Goal: Transaction & Acquisition: Purchase product/service

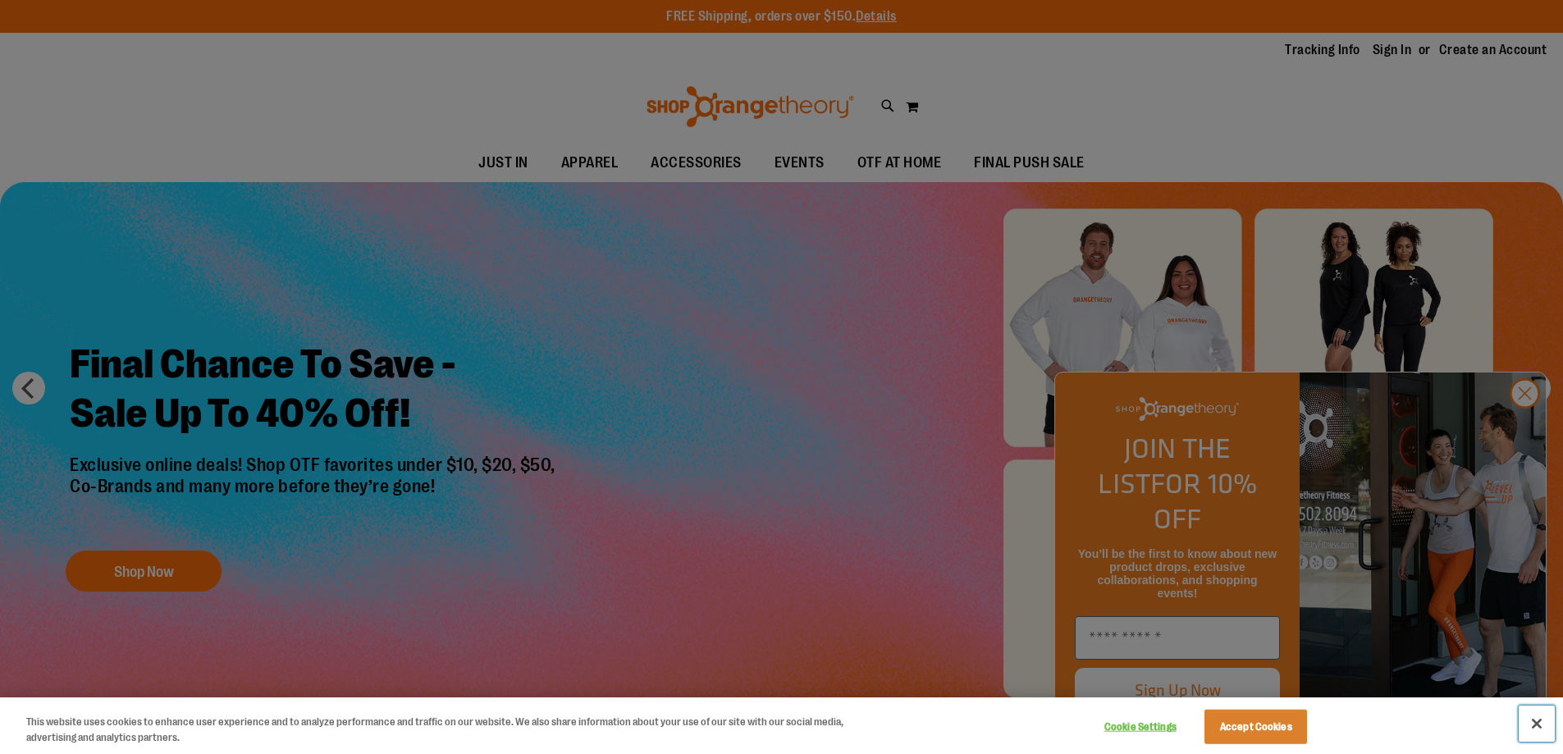
click at [1537, 725] on button "Close" at bounding box center [1537, 724] width 36 height 36
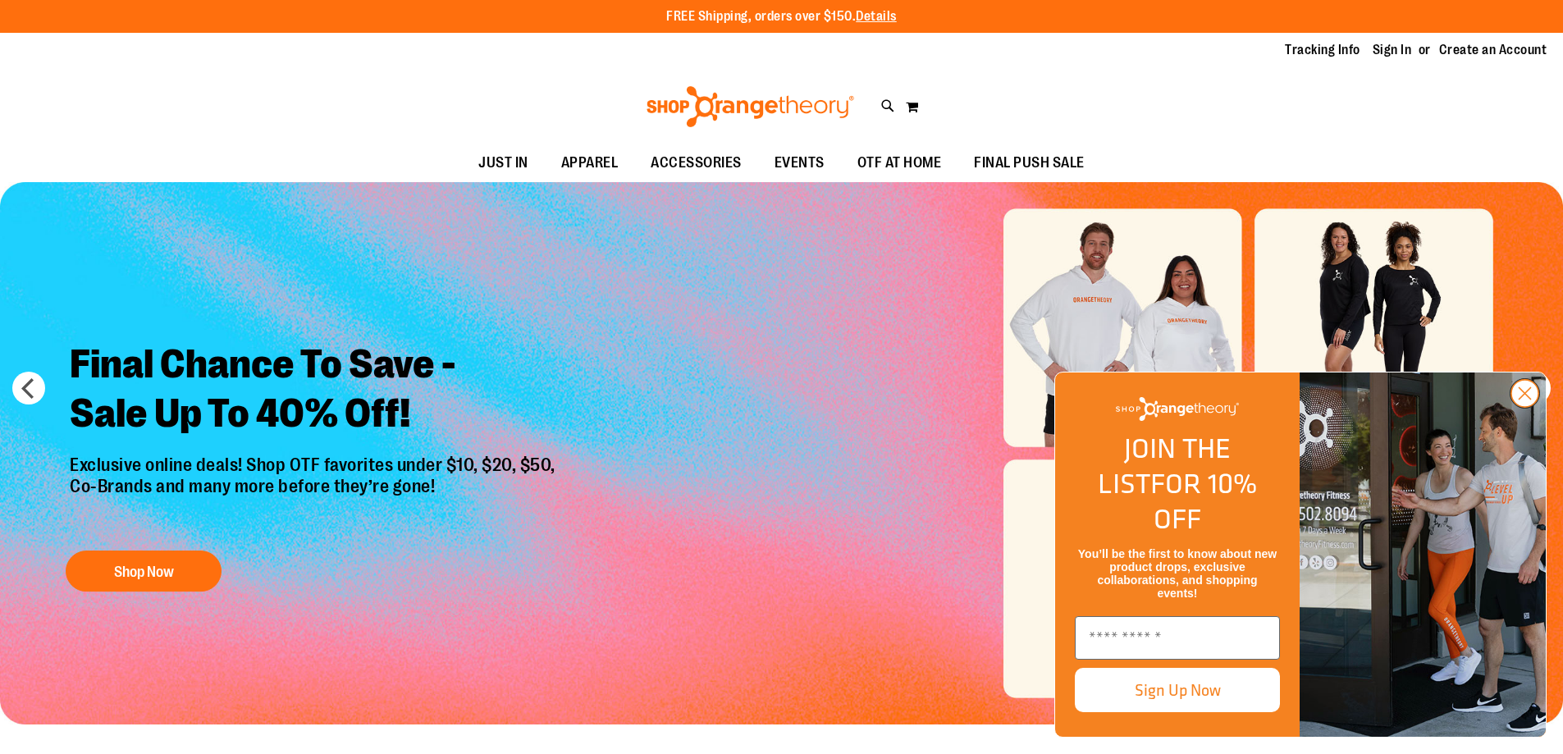
click at [1524, 407] on circle "Close dialog" at bounding box center [1524, 393] width 27 height 27
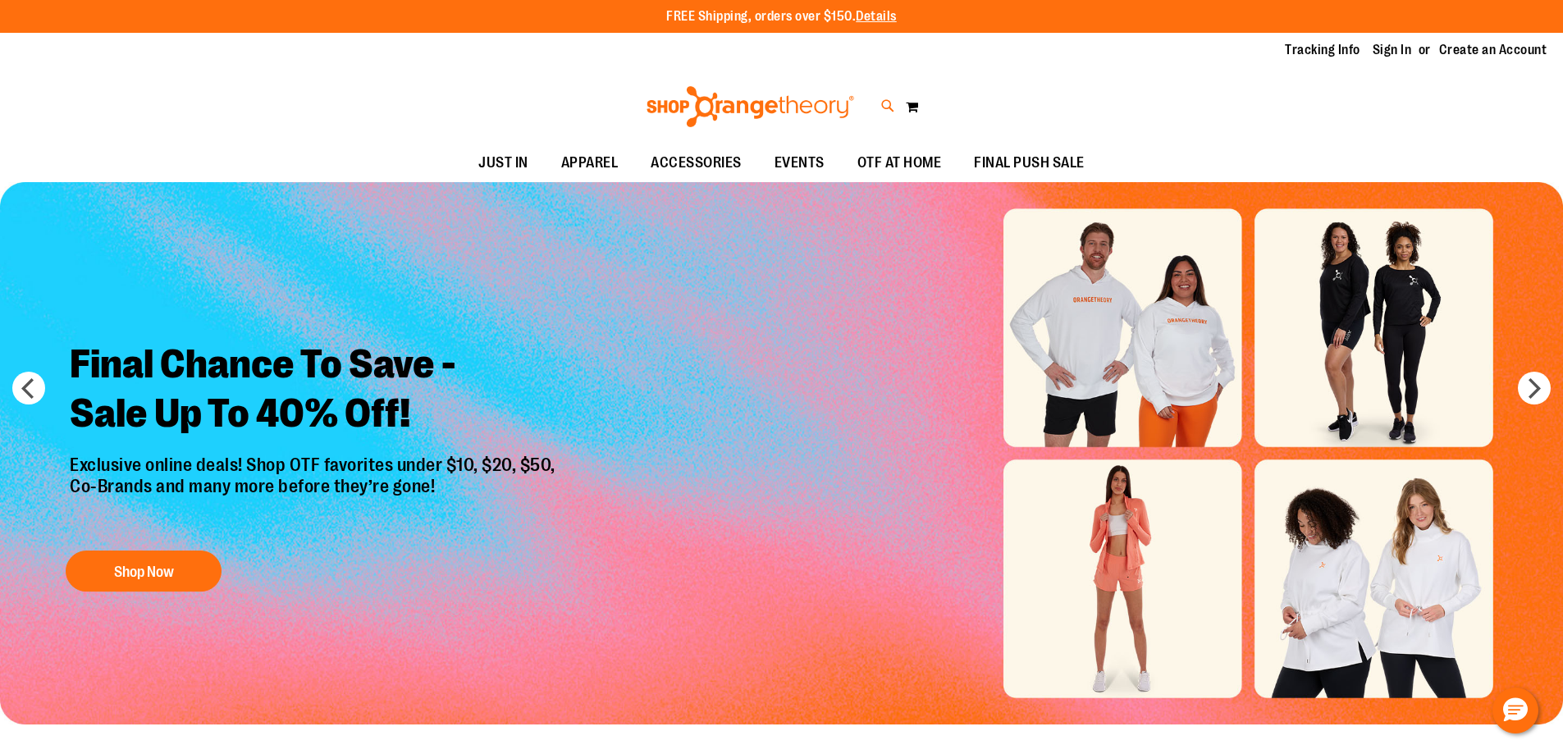
click at [884, 105] on icon at bounding box center [888, 106] width 14 height 19
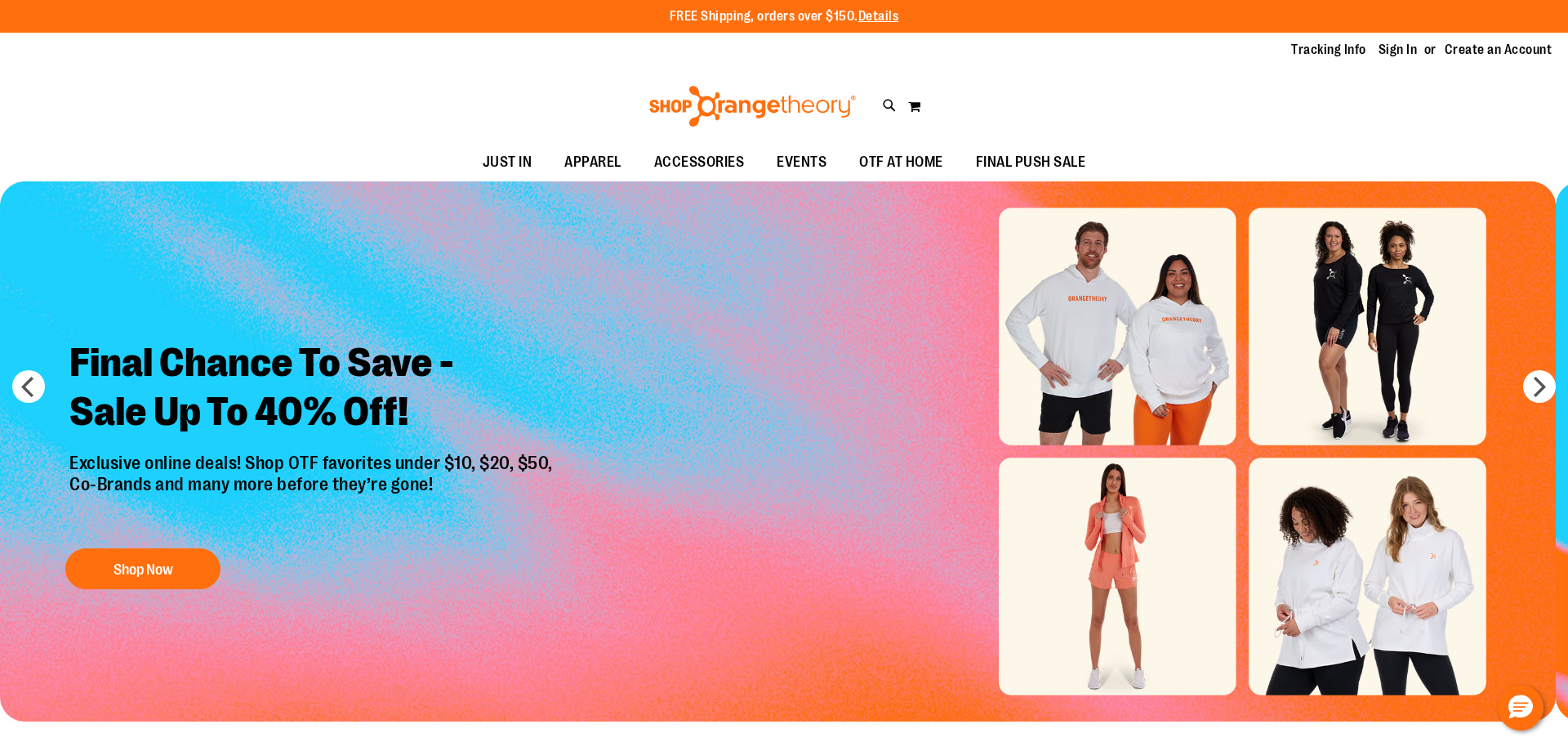
click at [517, 91] on input "Search" at bounding box center [784, 93] width 1244 height 54
type input "*"
type input "*****"
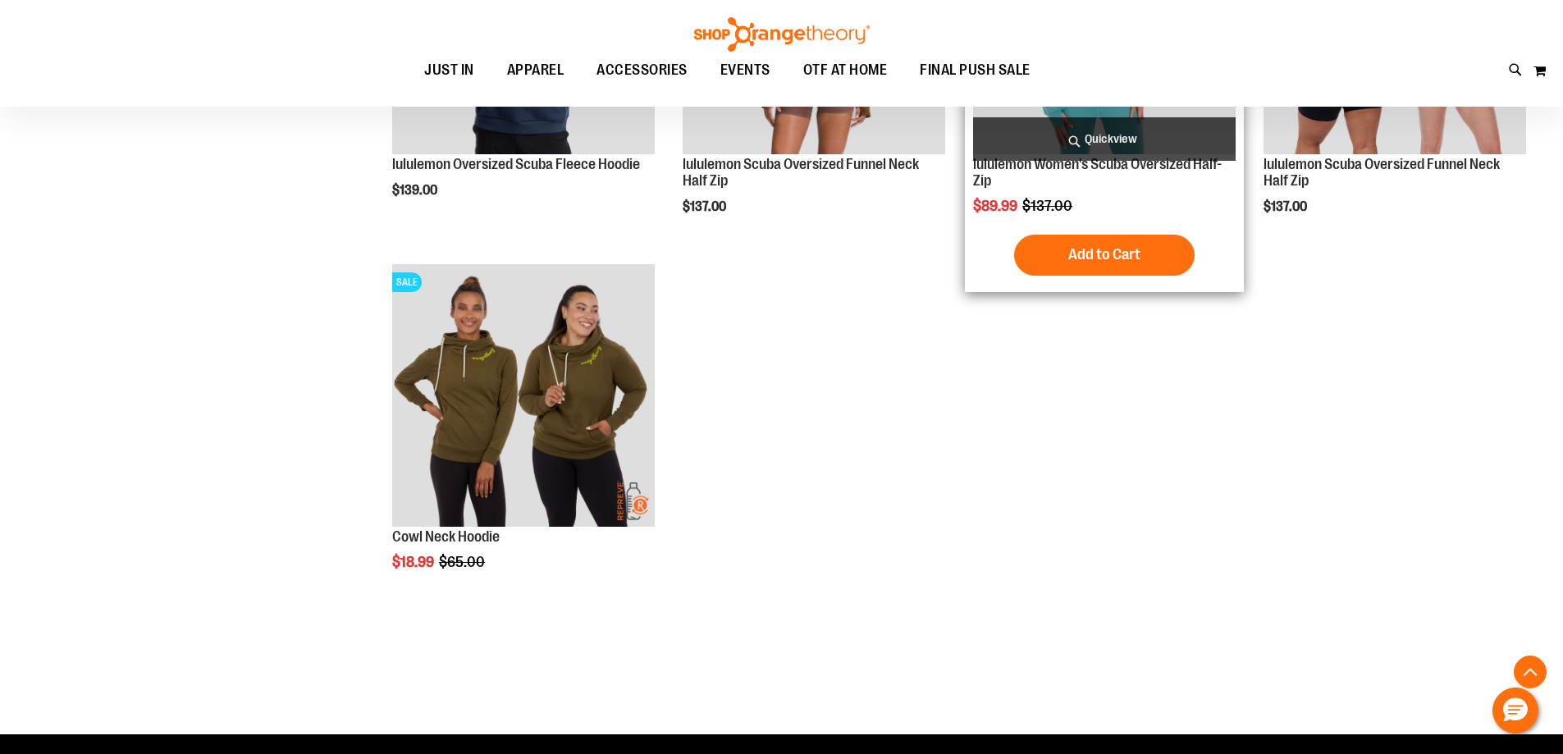
scroll to position [327, 0]
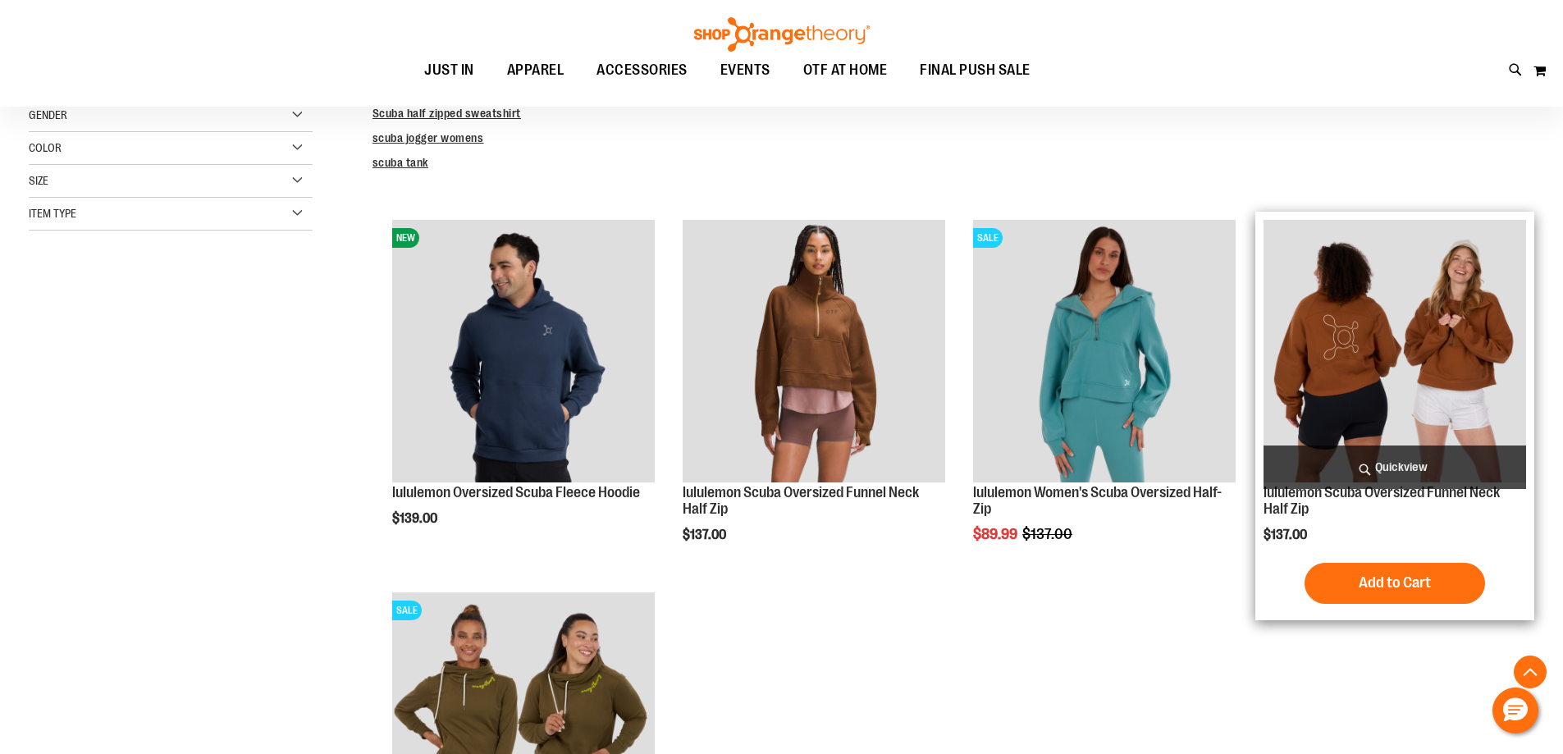
click at [1429, 366] on img "product" at bounding box center [1395, 351] width 263 height 263
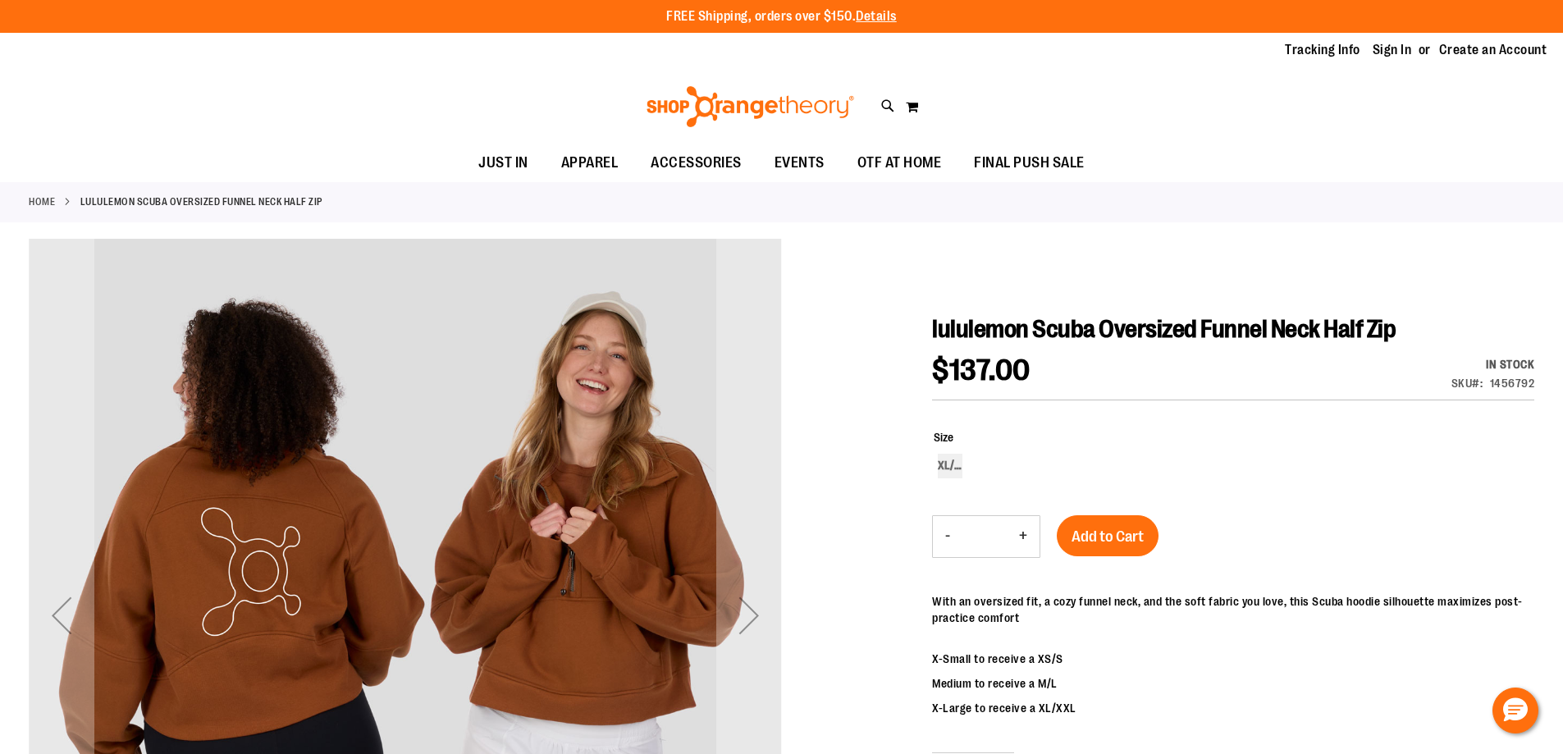
scroll to position [81, 0]
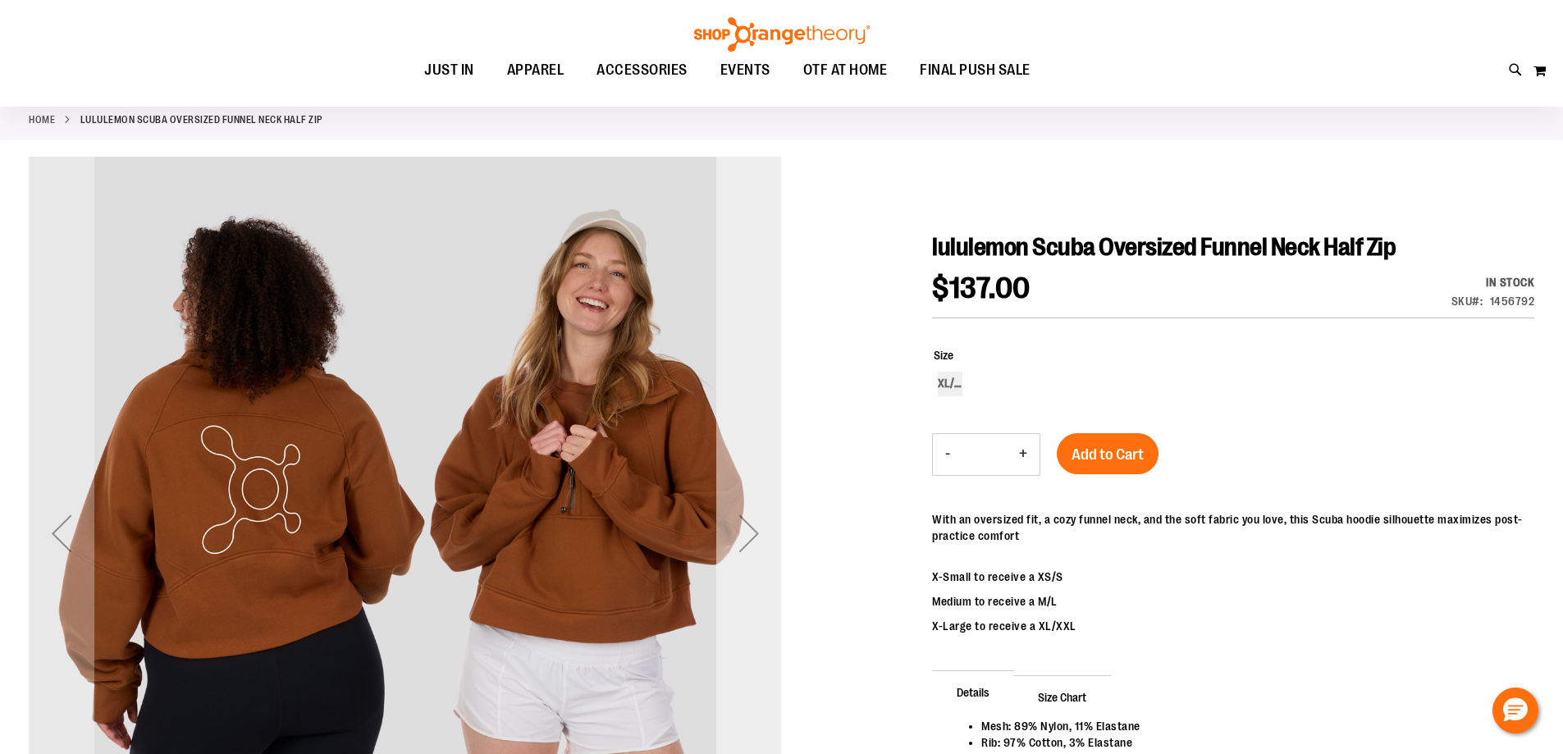
click at [742, 538] on div "Next" at bounding box center [749, 533] width 66 height 66
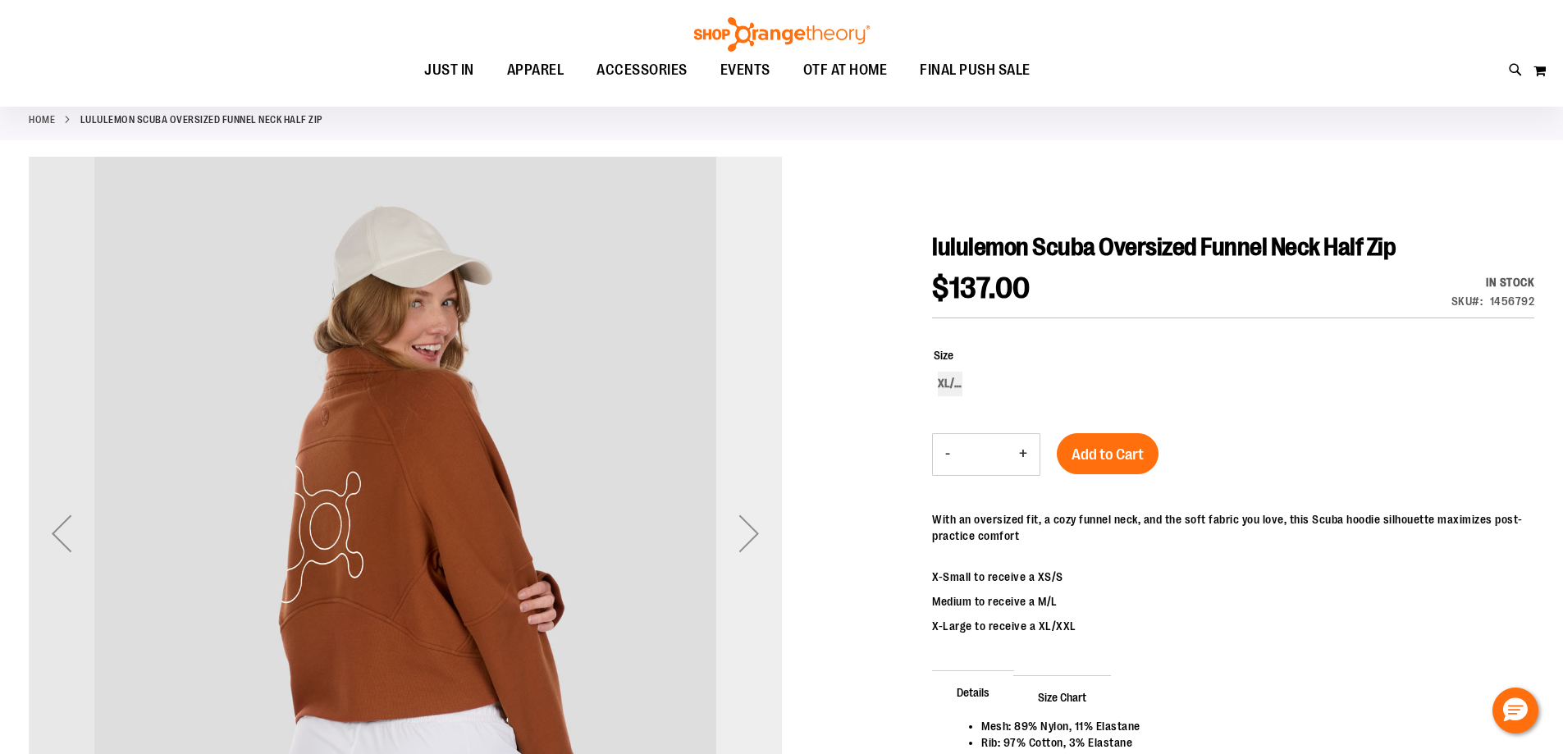
click at [742, 538] on div "Next" at bounding box center [749, 533] width 66 height 66
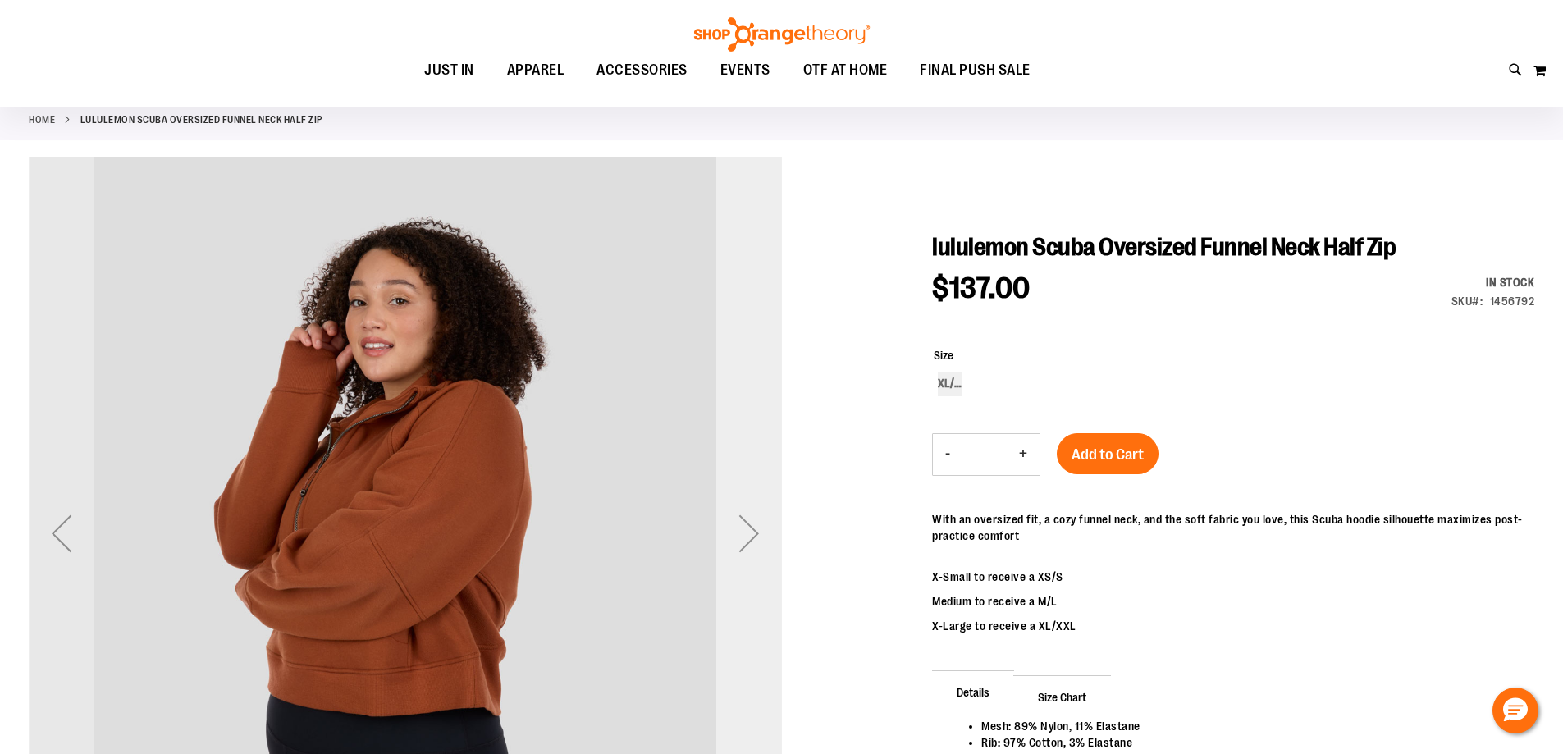
click at [742, 538] on div "Next" at bounding box center [749, 533] width 66 height 66
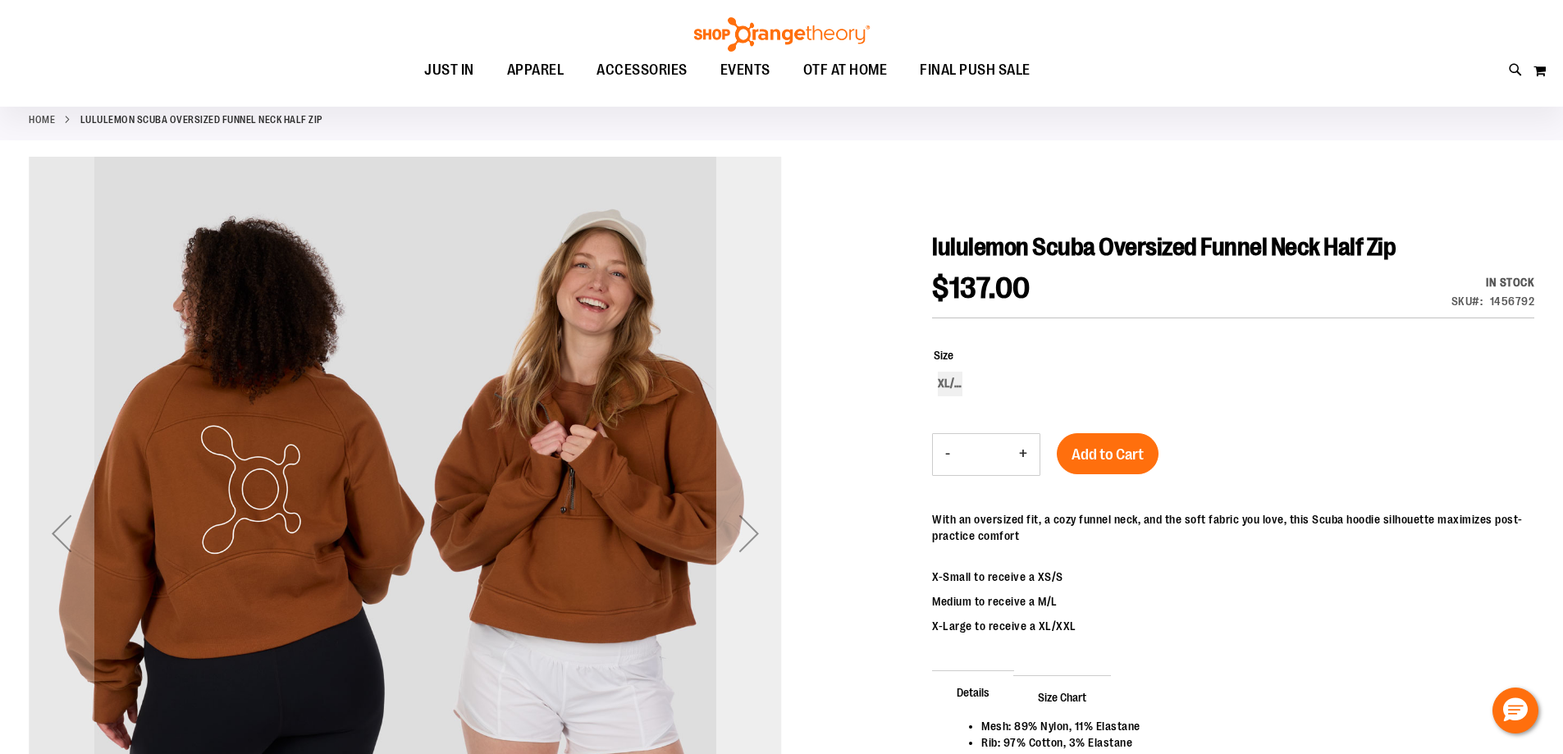
click at [742, 538] on div "Next" at bounding box center [749, 533] width 66 height 66
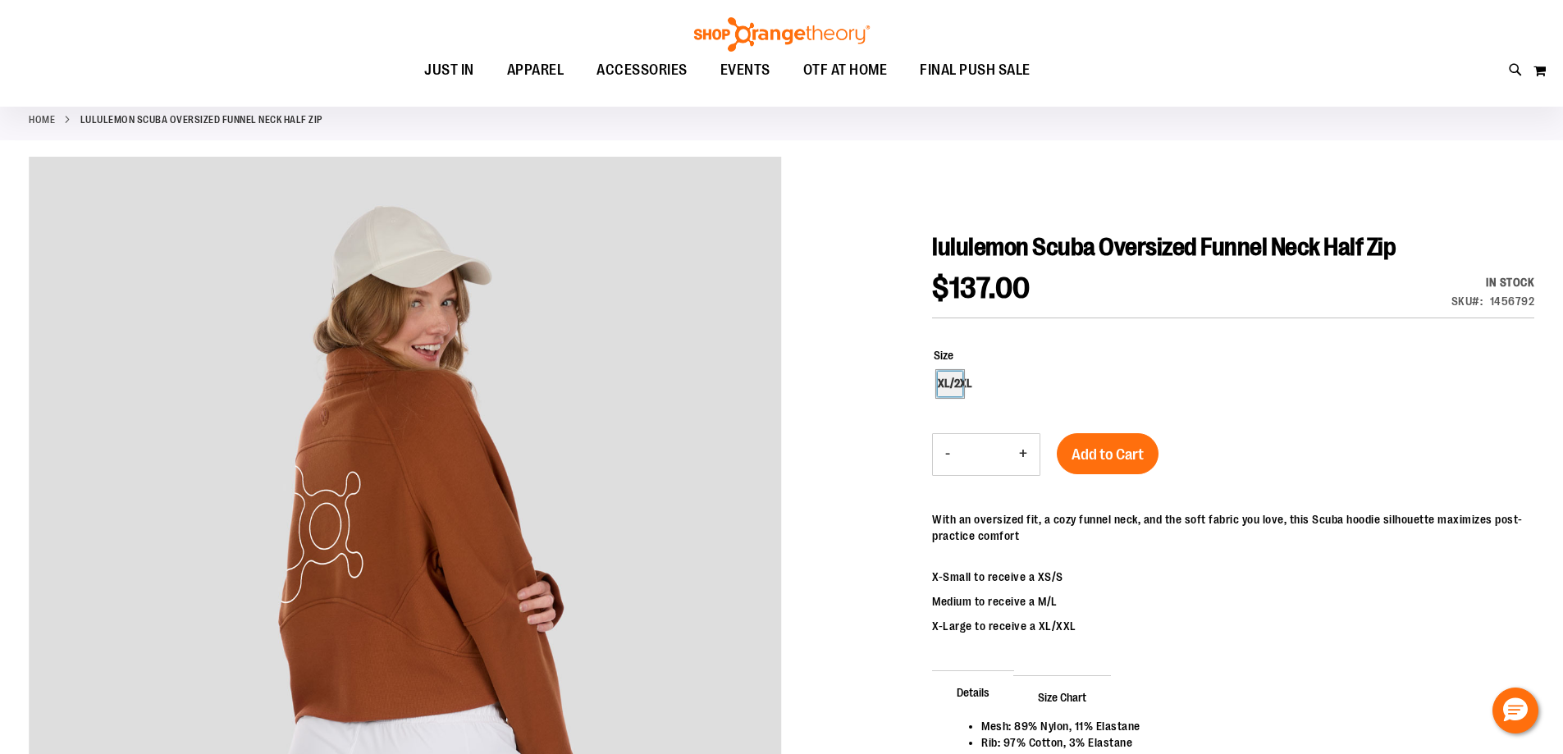
click at [948, 382] on div "XL/2XL" at bounding box center [950, 384] width 25 height 25
type input "***"
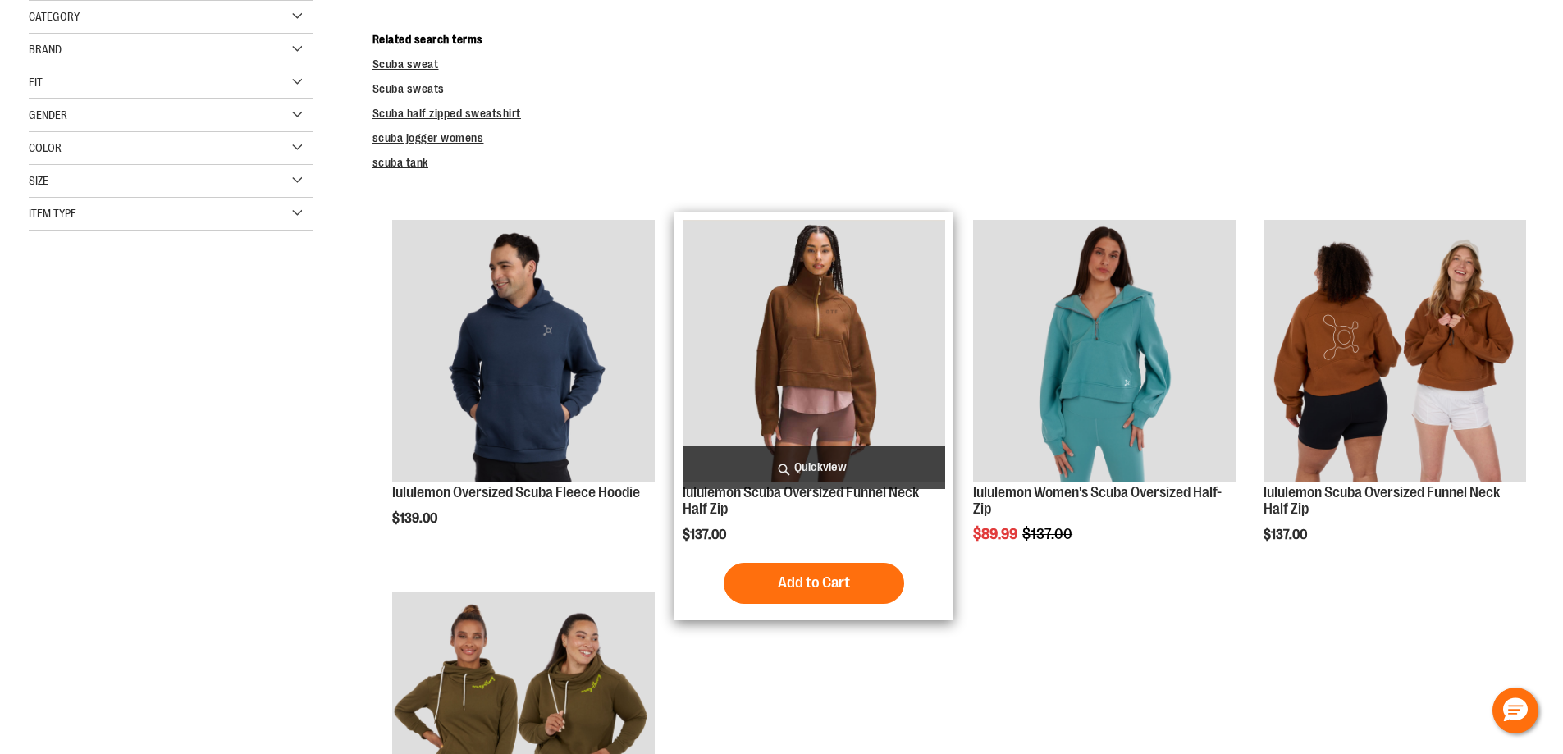
scroll to position [328, 0]
click at [949, 344] on div "lululemon Scuba Oversized Funnel Neck Half Zip $137.00 Quickview Add to Cart In…" at bounding box center [813, 416] width 279 height 408
click at [891, 354] on img "product" at bounding box center [814, 351] width 263 height 263
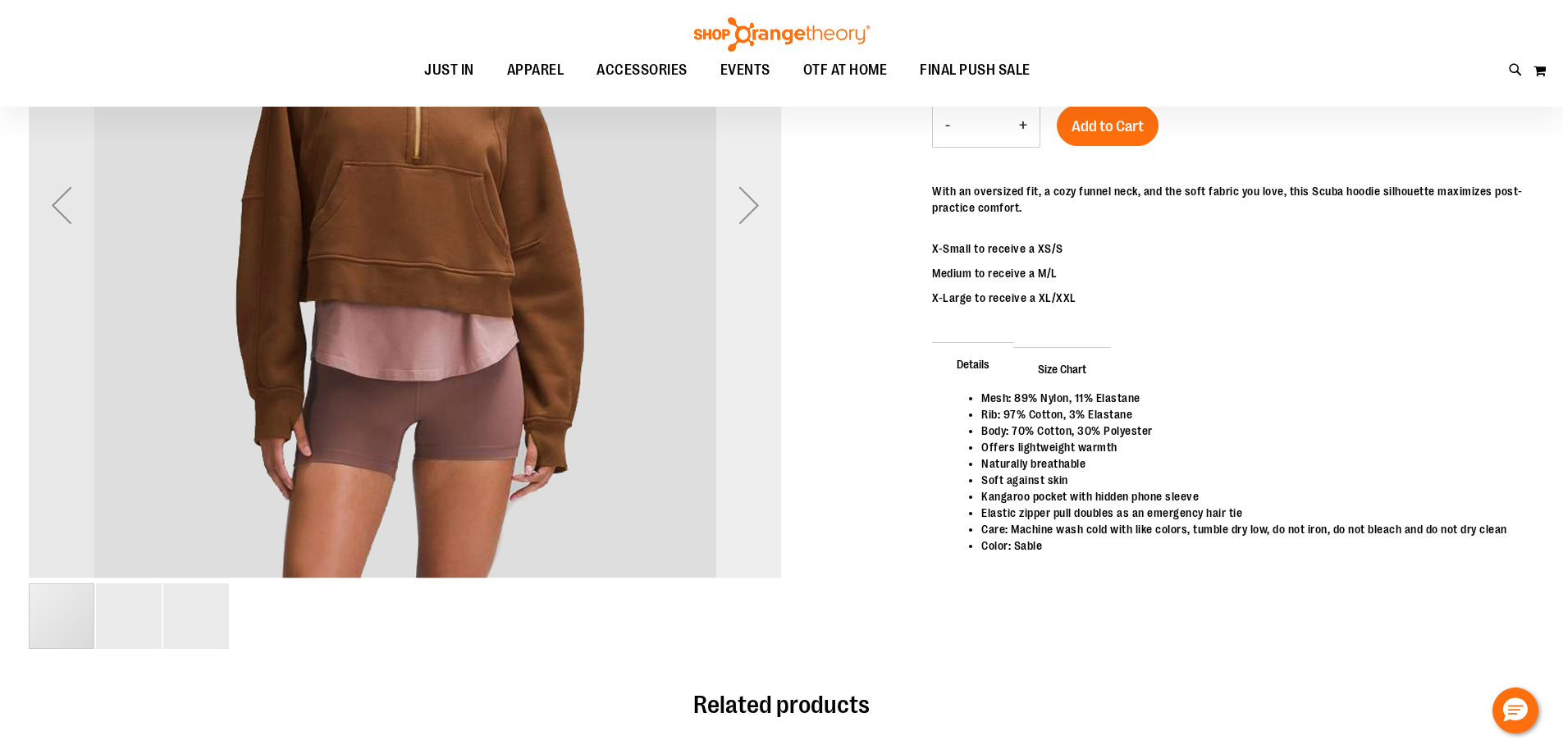
scroll to position [64, 0]
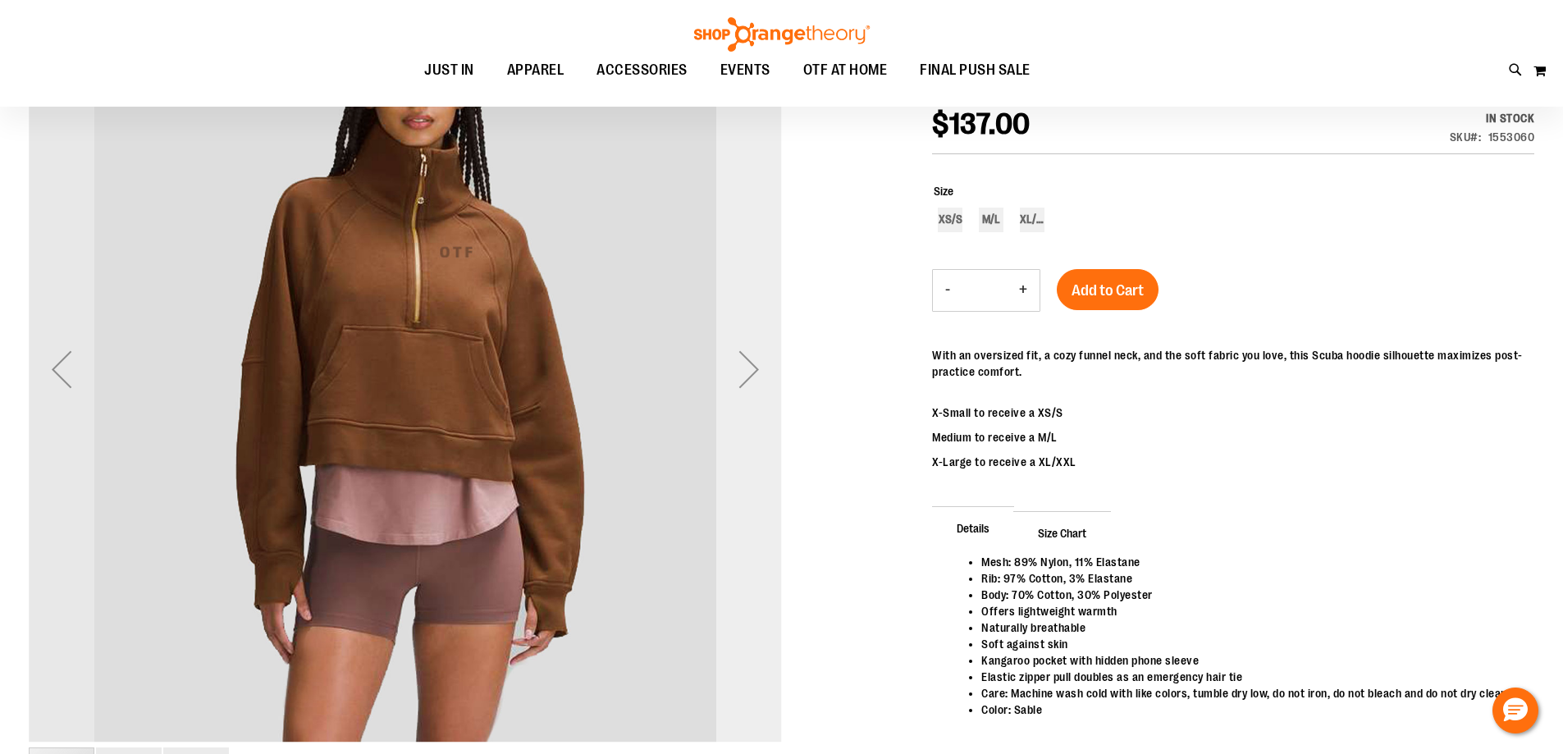
click at [758, 373] on div "Next" at bounding box center [749, 369] width 66 height 66
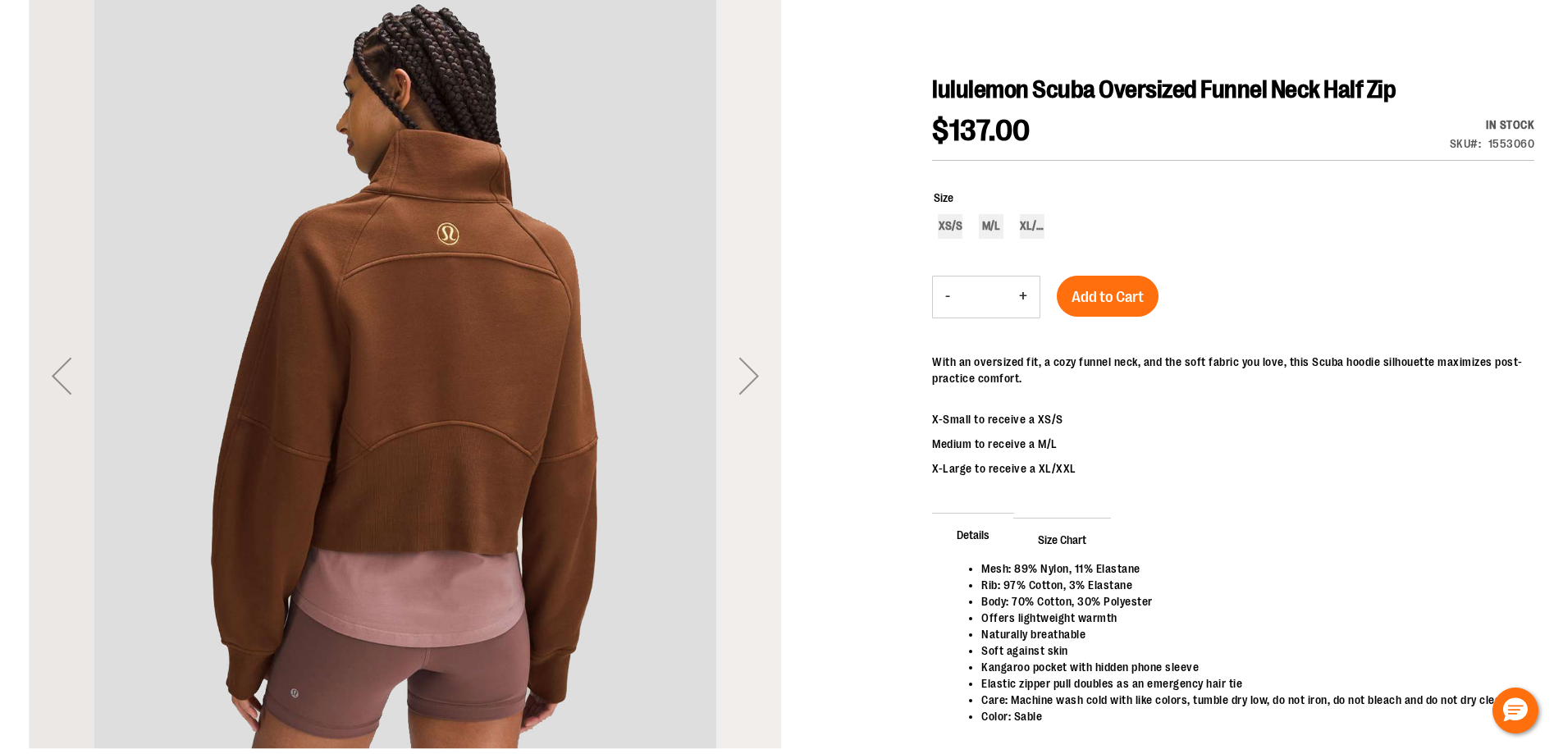
scroll to position [0, 0]
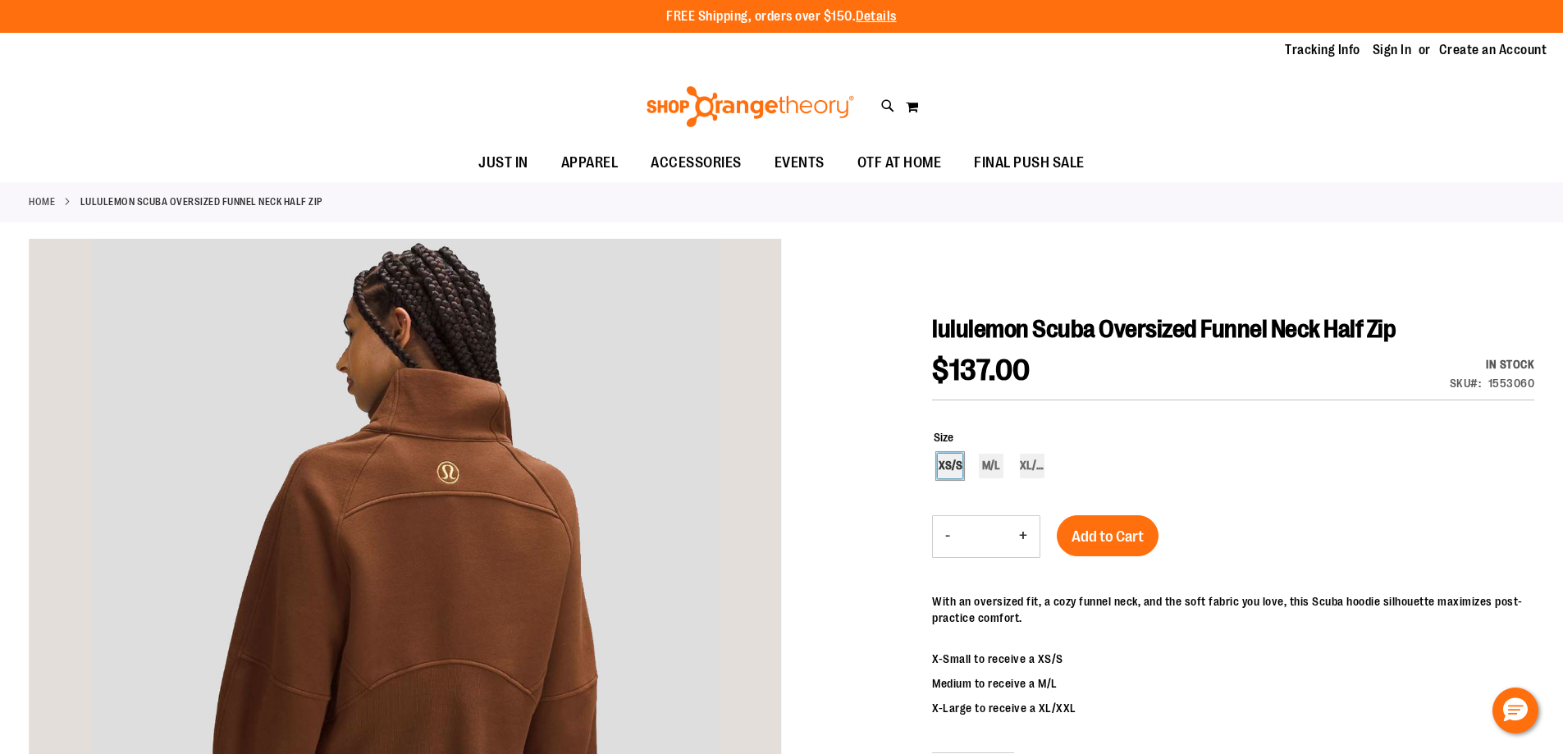
click at [949, 456] on div "XS/S" at bounding box center [950, 466] width 25 height 25
type input "***"
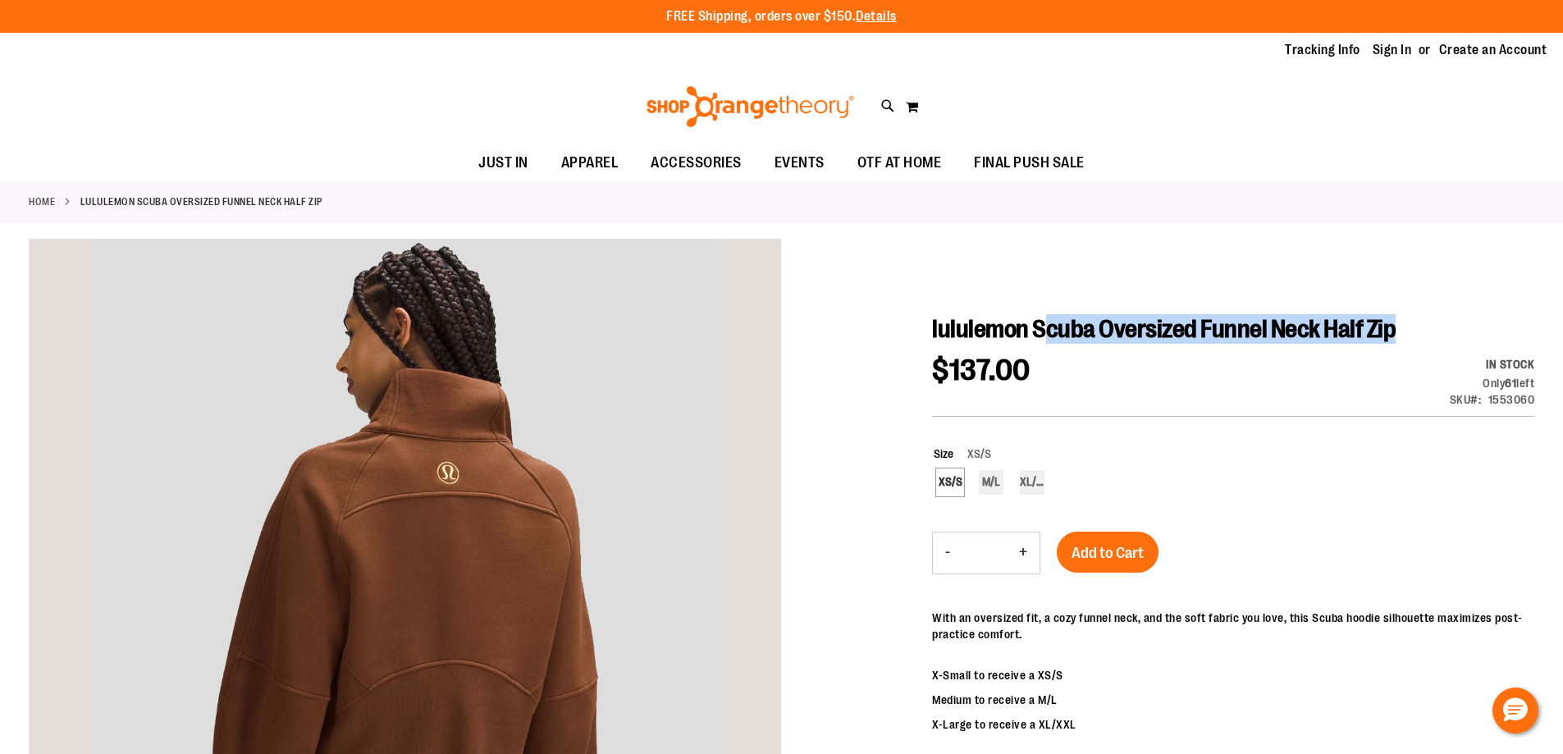
drag, startPoint x: 1258, startPoint y: 333, endPoint x: 1041, endPoint y: 326, distance: 216.7
click at [1040, 326] on h1 "lululemon Scuba Oversized Funnel Neck Half Zip" at bounding box center [1233, 329] width 602 height 30
drag, startPoint x: 1035, startPoint y: 332, endPoint x: 1365, endPoint y: 338, distance: 329.9
click at [1453, 327] on h1 "lululemon Scuba Oversized Funnel Neck Half Zip" at bounding box center [1233, 329] width 602 height 30
